Goal: Task Accomplishment & Management: Use online tool/utility

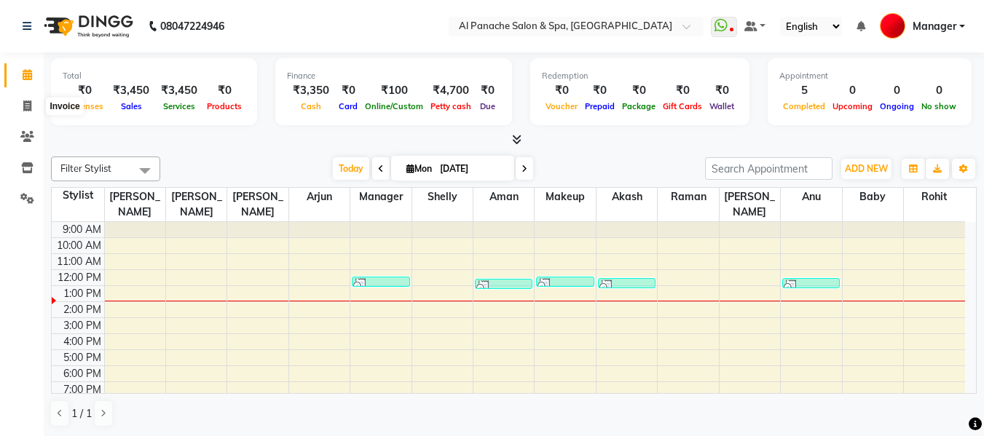
click at [20, 105] on span at bounding box center [27, 106] width 25 height 17
select select "service"
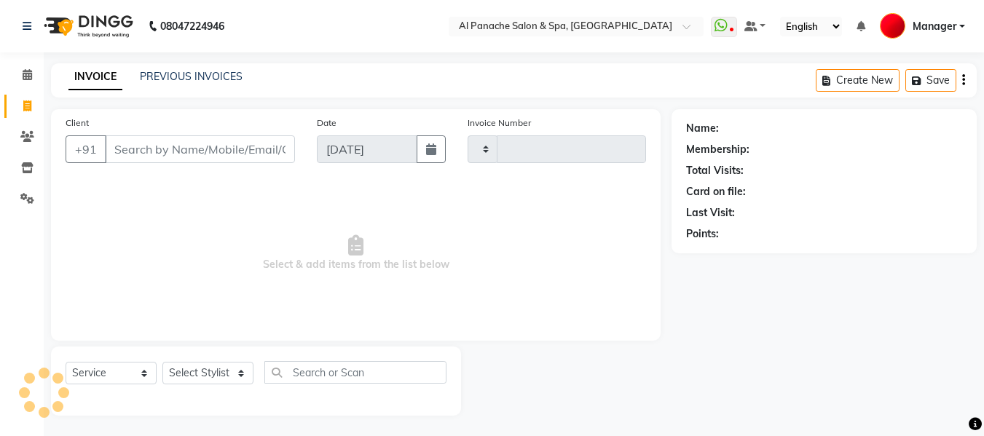
type input "2112"
click at [216, 154] on input "Client" at bounding box center [200, 149] width 190 height 28
select select "751"
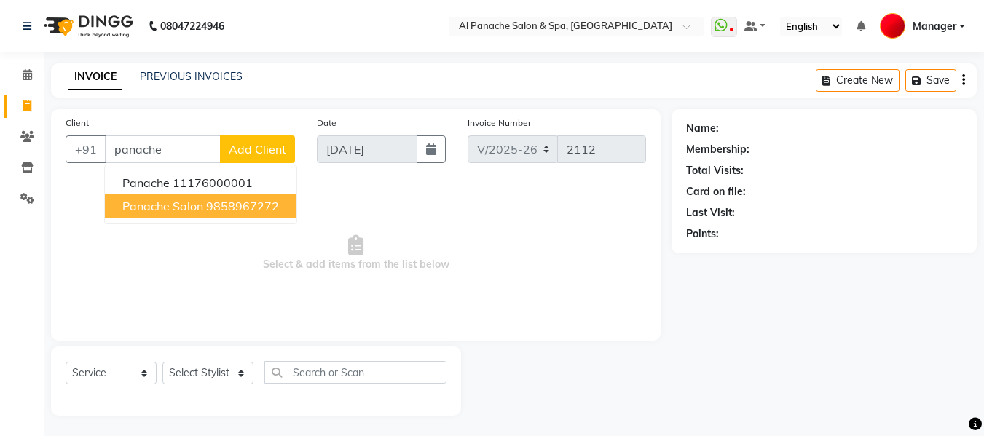
click at [158, 207] on span "panache salon" at bounding box center [162, 206] width 81 height 15
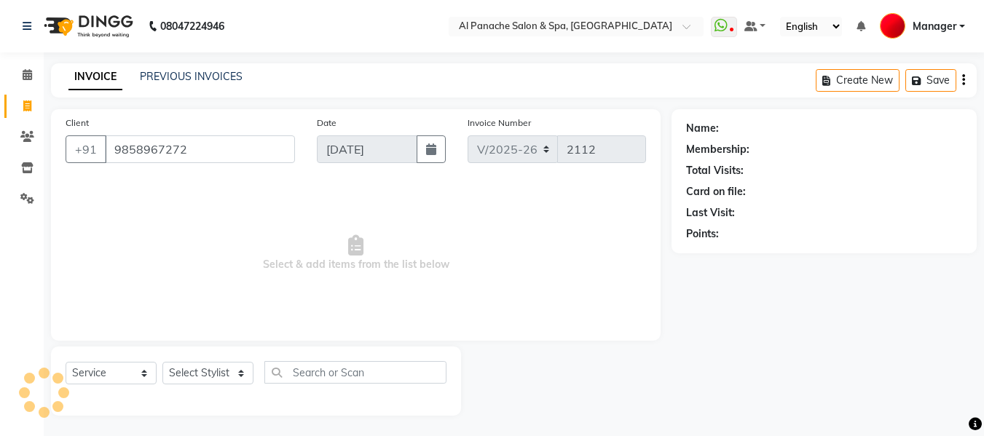
type input "9858967272"
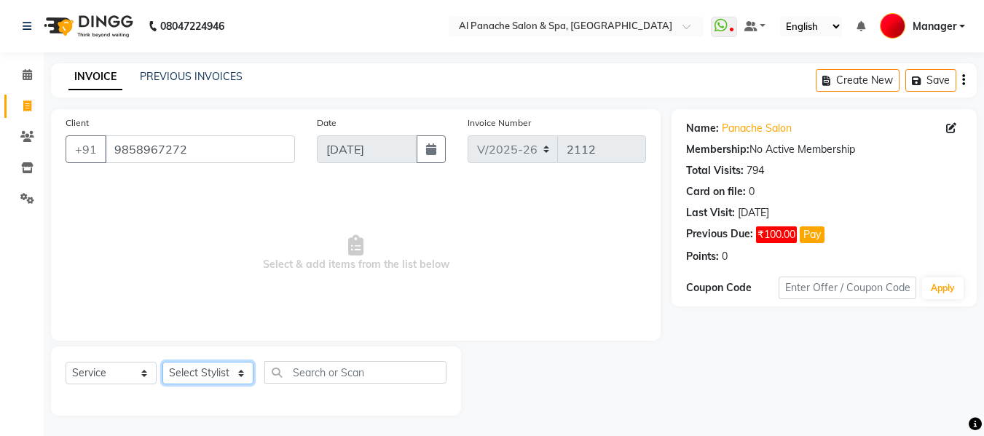
click at [208, 371] on select "Select Stylist [PERSON_NAME] [PERSON_NAME] Baby [PERSON_NAME] Makeup Manager [P…" at bounding box center [207, 373] width 91 height 23
select select "12074"
click at [162, 362] on select "Select Stylist [PERSON_NAME] [PERSON_NAME] Baby [PERSON_NAME] Makeup Manager [P…" at bounding box center [207, 373] width 91 height 23
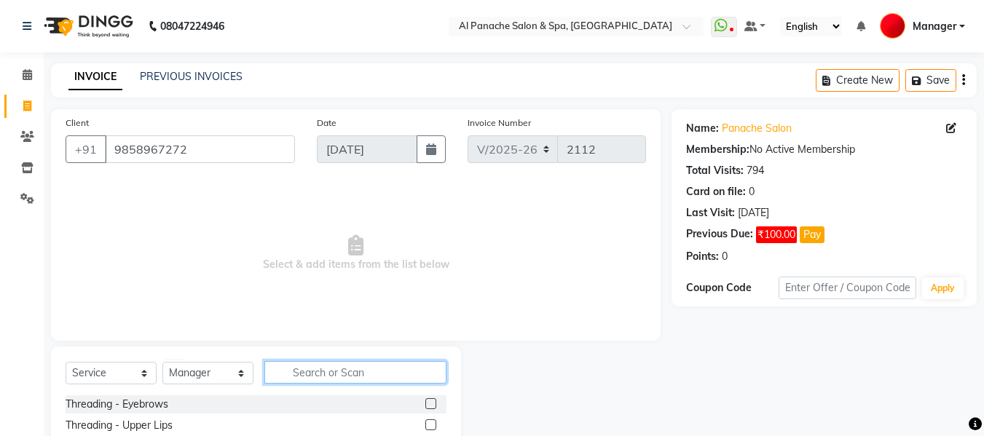
click at [321, 372] on input "text" at bounding box center [355, 372] width 182 height 23
type input "be"
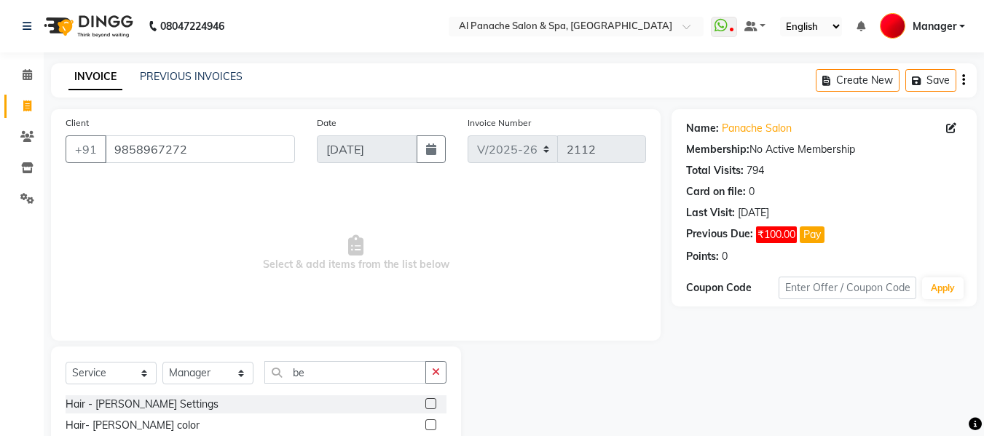
click at [429, 400] on label at bounding box center [430, 403] width 11 height 11
click at [429, 400] on input "checkbox" at bounding box center [429, 404] width 9 height 9
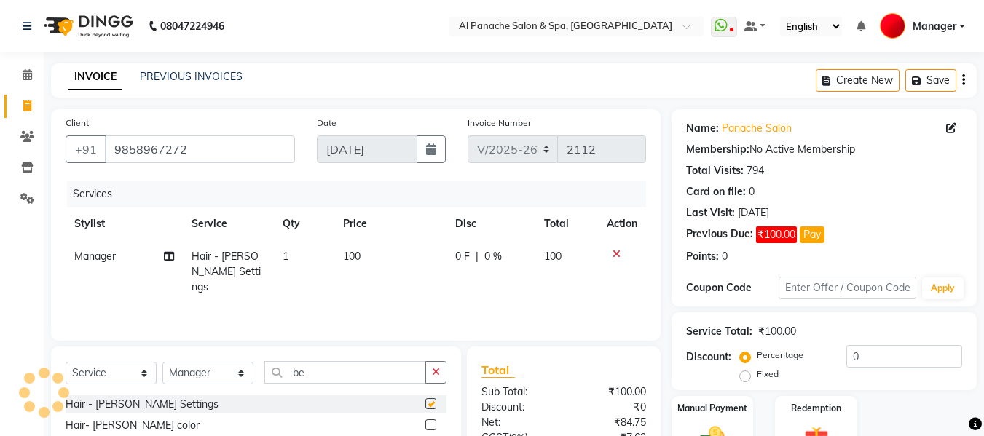
checkbox input "false"
click at [728, 412] on label "Manual Payment" at bounding box center [712, 407] width 73 height 14
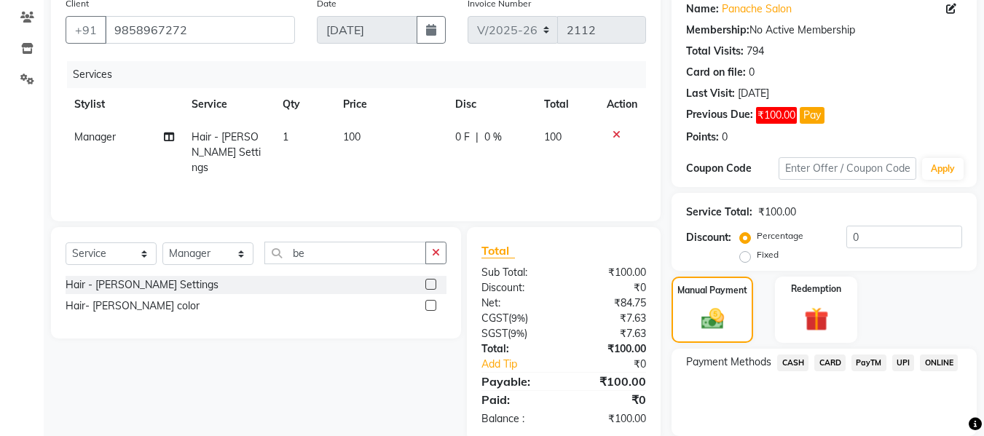
scroll to position [171, 0]
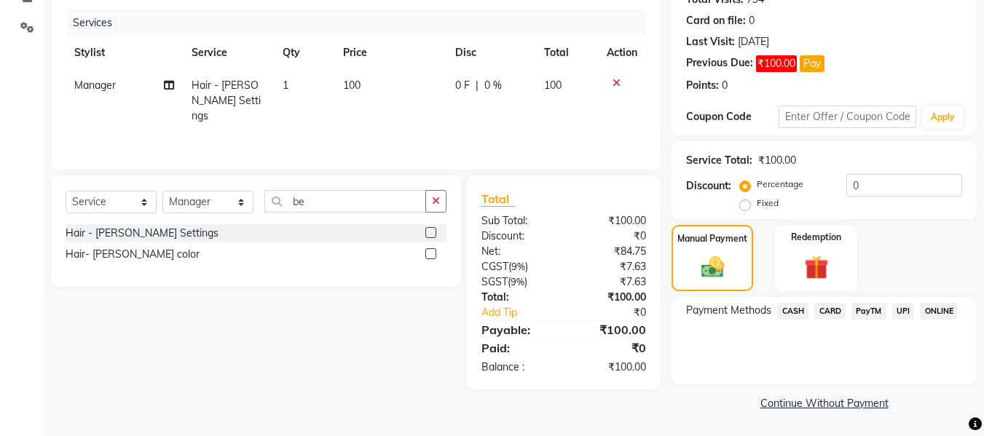
click at [794, 310] on span "CASH" at bounding box center [792, 311] width 31 height 17
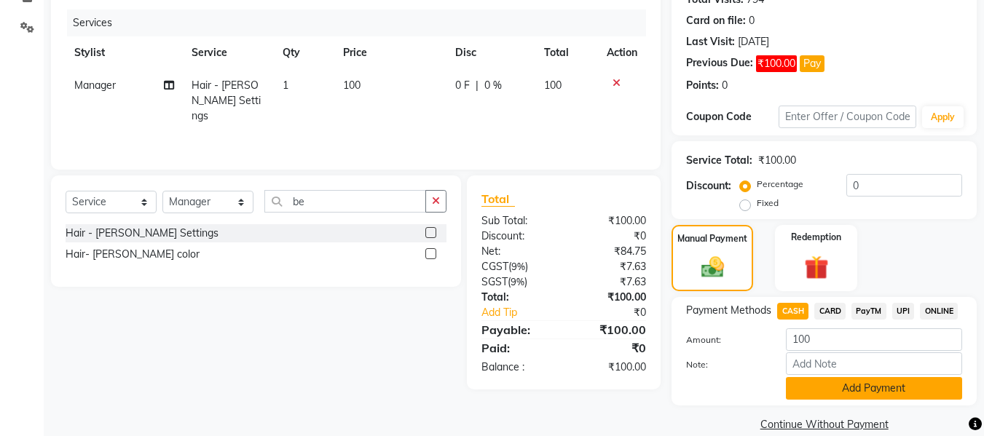
click at [877, 389] on button "Add Payment" at bounding box center [874, 388] width 176 height 23
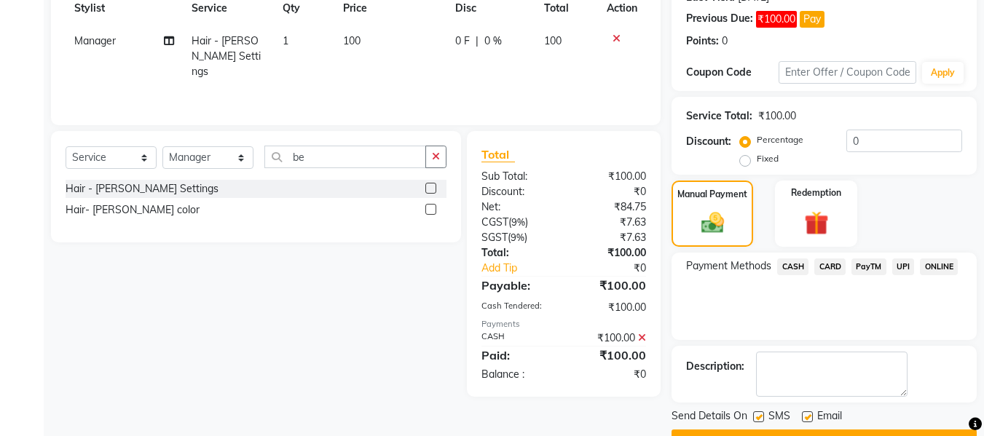
scroll to position [253, 0]
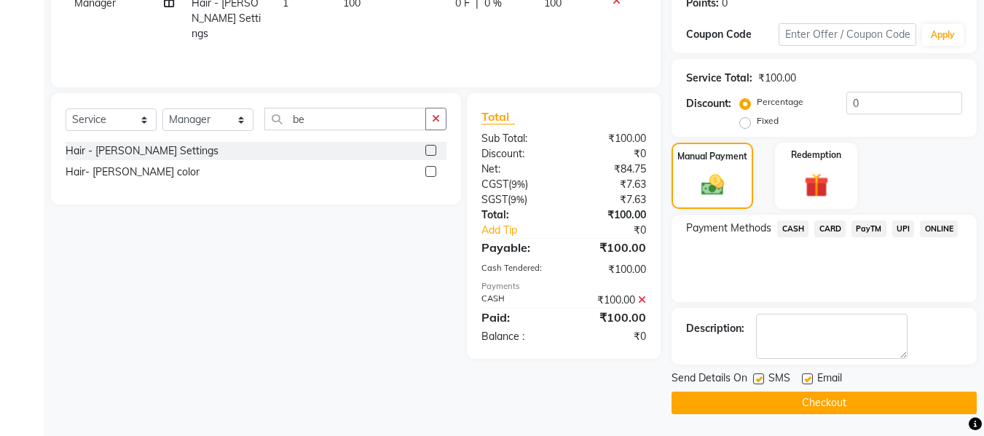
click at [915, 393] on button "Checkout" at bounding box center [823, 403] width 305 height 23
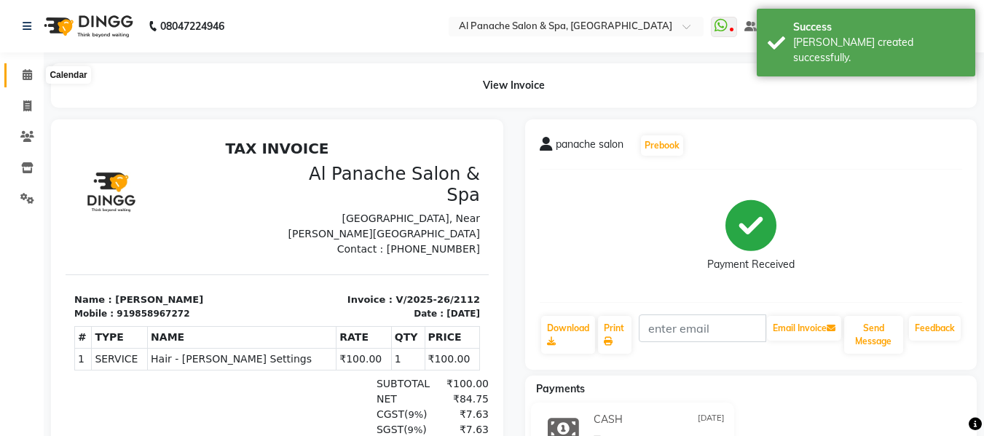
click at [23, 73] on icon at bounding box center [27, 74] width 9 height 11
